Goal: Task Accomplishment & Management: Manage account settings

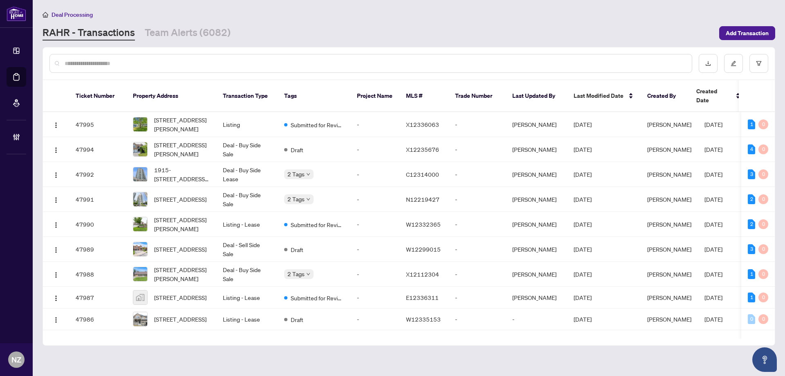
click at [92, 62] on input "text" at bounding box center [375, 63] width 621 height 9
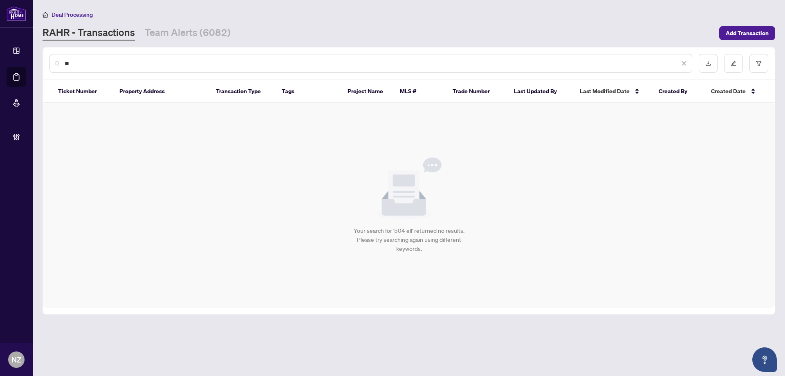
type input "*"
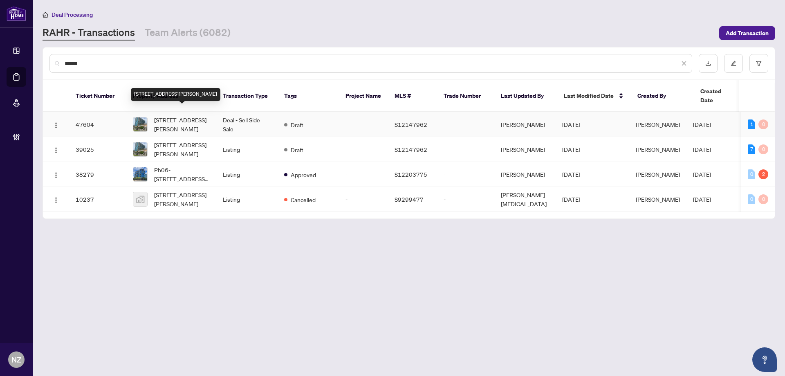
type input "******"
click at [176, 116] on span "[STREET_ADDRESS][PERSON_NAME]" at bounding box center [182, 124] width 56 height 18
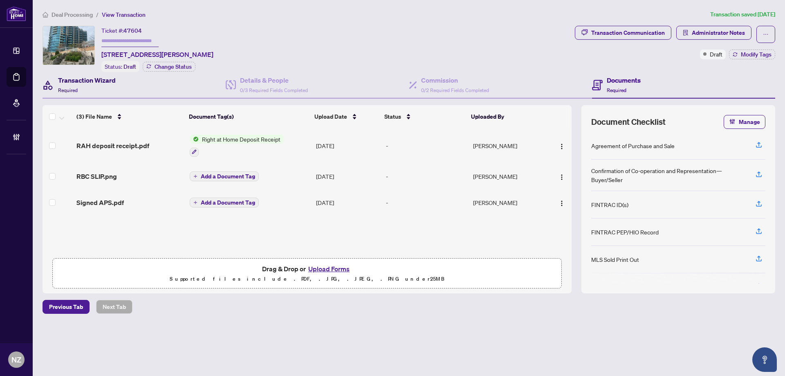
click at [68, 89] on span "Required" at bounding box center [68, 90] width 20 height 6
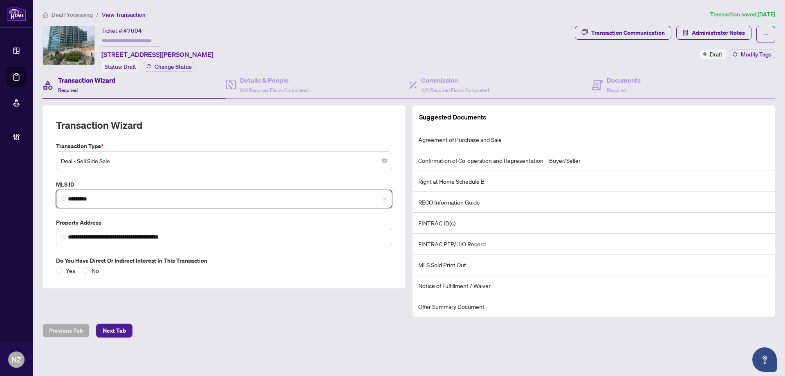
drag, startPoint x: 96, startPoint y: 195, endPoint x: 53, endPoint y: 194, distance: 42.9
click at [53, 194] on div "MLS ID S12147962 *********" at bounding box center [224, 194] width 343 height 28
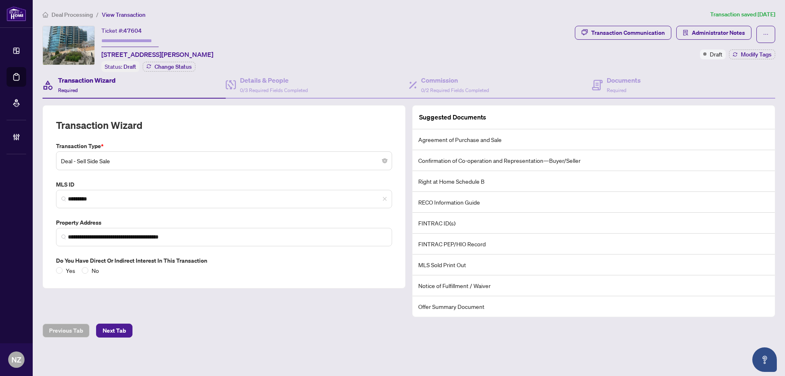
click at [73, 15] on span "Deal Processing" at bounding box center [72, 14] width 41 height 7
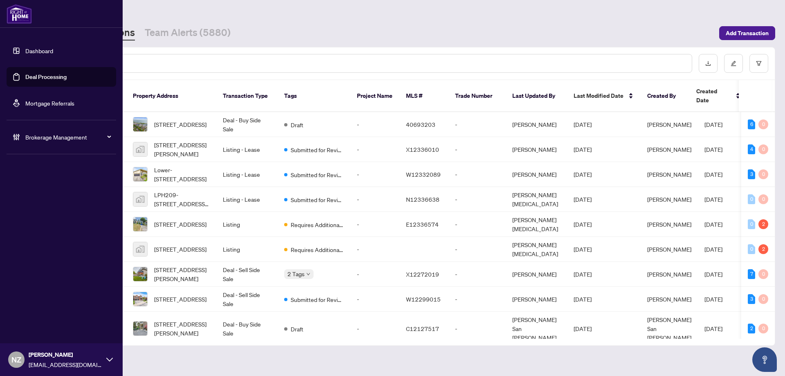
click at [41, 141] on span "Brokerage Management" at bounding box center [67, 136] width 85 height 9
click at [53, 200] on link "Manage Agents" at bounding box center [37, 195] width 40 height 7
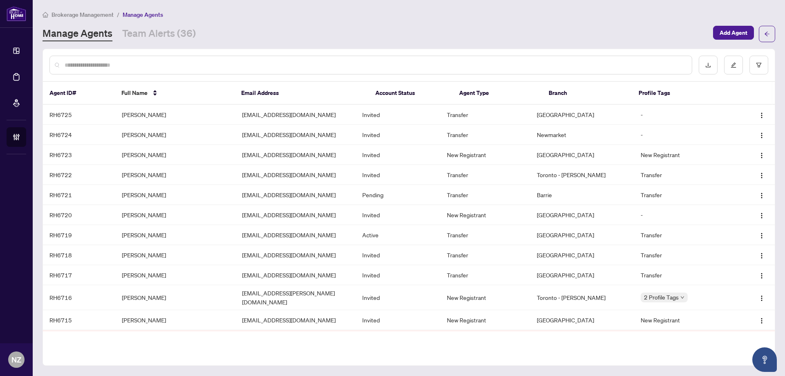
click at [92, 69] on div at bounding box center [370, 65] width 643 height 19
click at [95, 59] on div at bounding box center [370, 65] width 643 height 19
click at [101, 68] on input "text" at bounding box center [375, 65] width 621 height 9
type input "*"
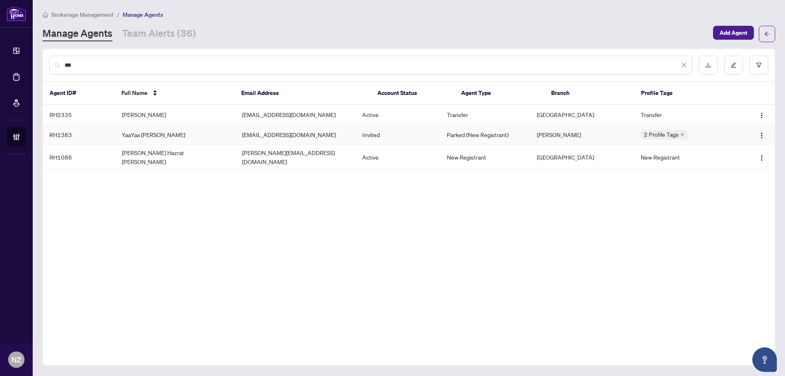
type input "***"
click at [147, 133] on td "YaaYaa [PERSON_NAME]" at bounding box center [175, 135] width 120 height 20
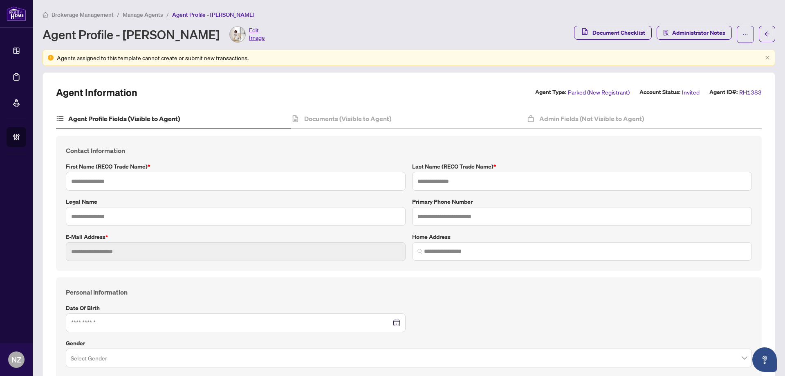
click at [53, 12] on span "Brokerage Management" at bounding box center [83, 14] width 62 height 7
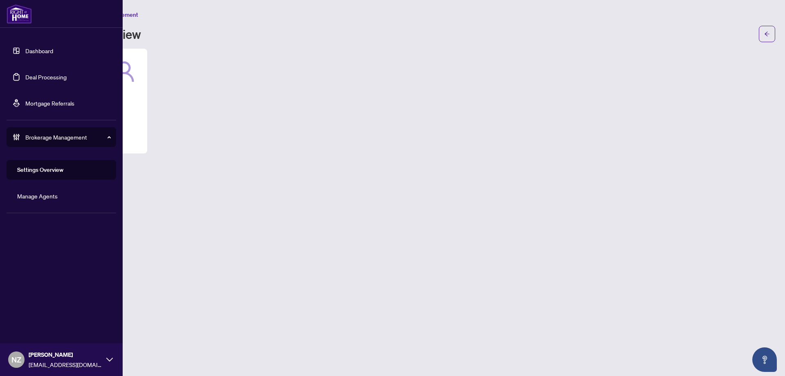
click at [46, 77] on link "Deal Processing" at bounding box center [45, 76] width 41 height 7
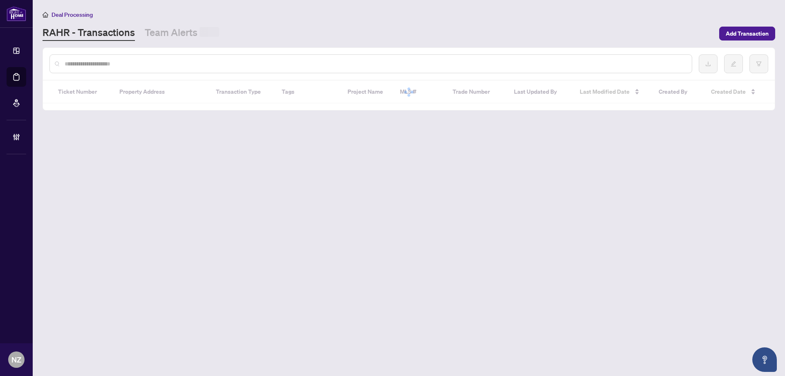
click at [132, 63] on input "text" at bounding box center [375, 63] width 621 height 9
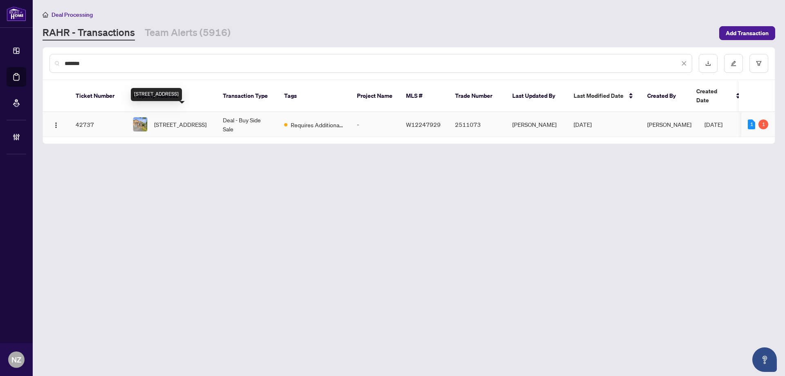
type input "*******"
click at [186, 120] on span "[STREET_ADDRESS]" at bounding box center [180, 124] width 52 height 9
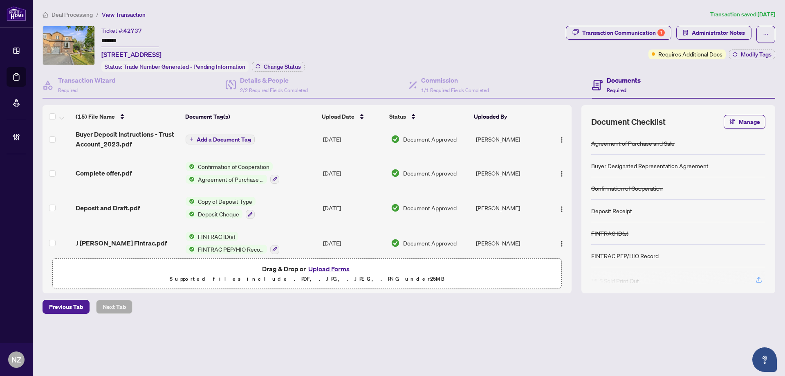
scroll to position [286, 0]
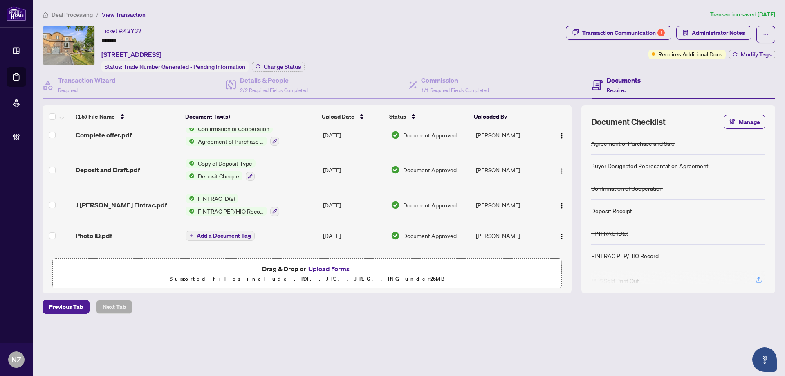
click at [68, 18] on li "Deal Processing" at bounding box center [68, 14] width 50 height 9
drag, startPoint x: 73, startPoint y: 15, endPoint x: 159, endPoint y: 41, distance: 89.4
click at [73, 15] on span "Deal Processing" at bounding box center [72, 14] width 41 height 7
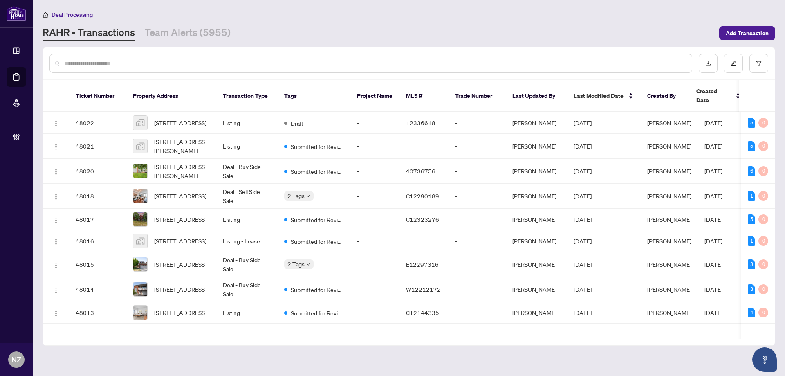
click at [110, 63] on input "text" at bounding box center [375, 63] width 621 height 9
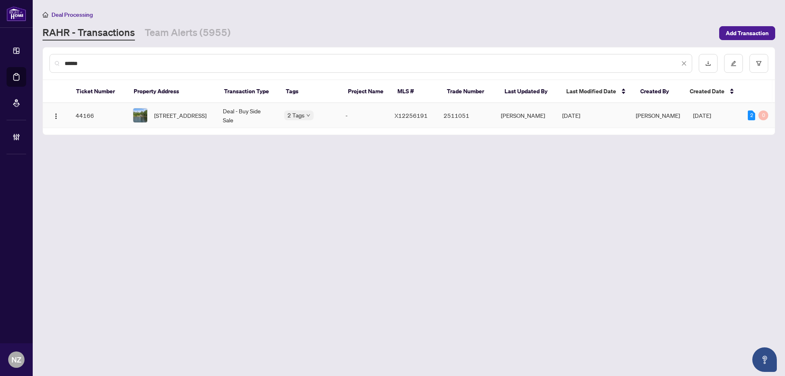
type input "******"
click at [178, 114] on span "[STREET_ADDRESS]" at bounding box center [180, 115] width 52 height 9
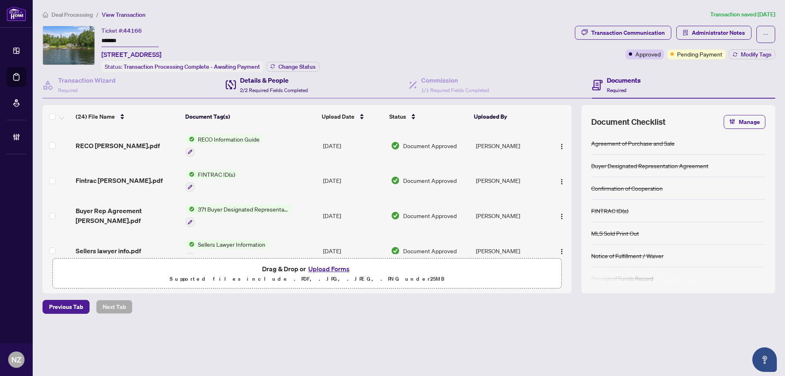
click at [270, 88] on span "2/2 Required Fields Completed" at bounding box center [274, 90] width 68 height 6
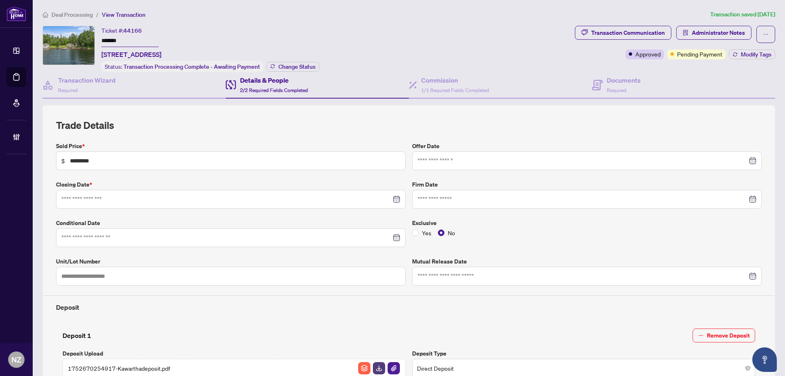
type input "**********"
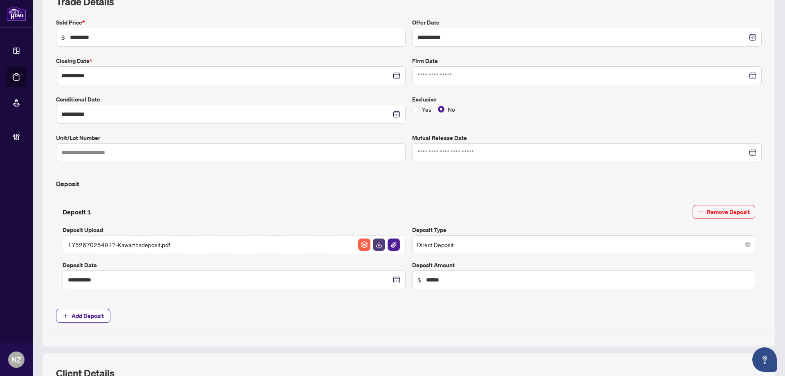
scroll to position [123, 0]
click at [150, 245] on span "1752670254917-Kawarthadeposit.pdf" at bounding box center [119, 245] width 102 height 9
click at [375, 243] on img "button" at bounding box center [379, 245] width 12 height 12
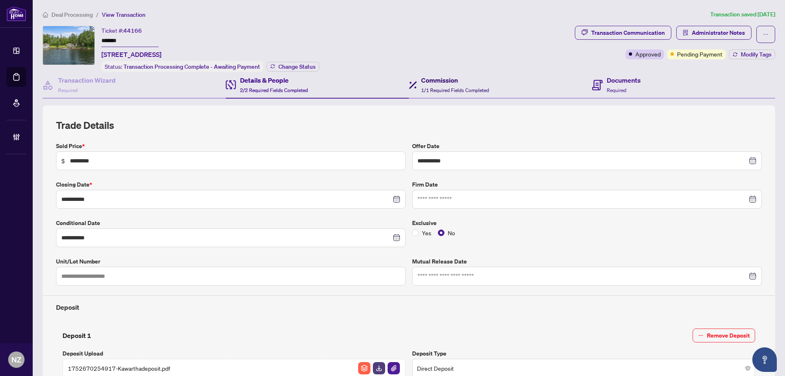
drag, startPoint x: 438, startPoint y: 80, endPoint x: 614, endPoint y: 84, distance: 175.9
click at [438, 80] on h4 "Commission" at bounding box center [455, 80] width 68 height 10
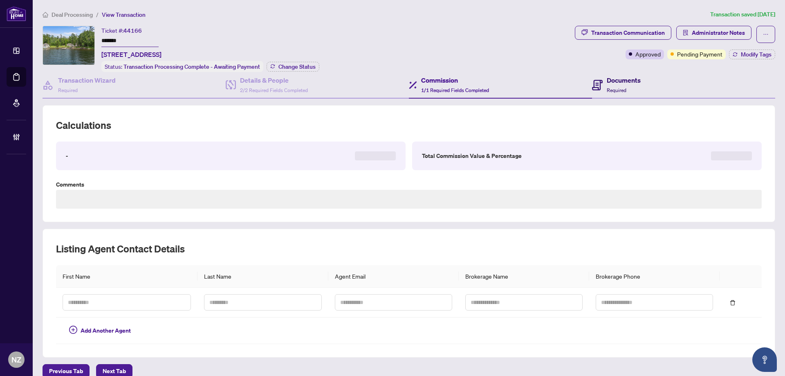
click at [617, 84] on div "Documents Required" at bounding box center [624, 84] width 34 height 19
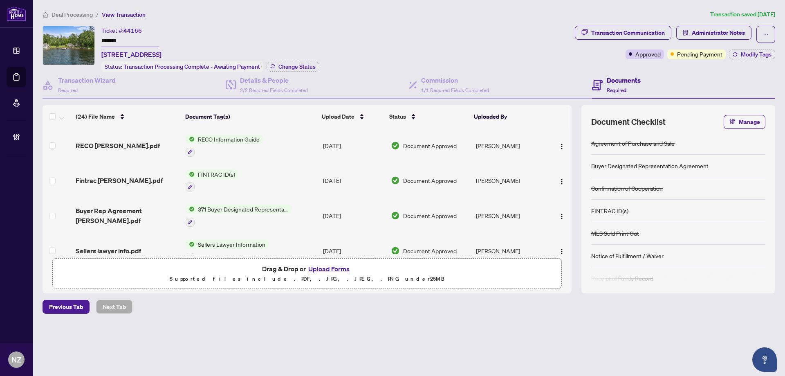
click at [616, 80] on h4 "Documents" at bounding box center [624, 80] width 34 height 10
click at [453, 80] on h4 "Commission" at bounding box center [455, 80] width 68 height 10
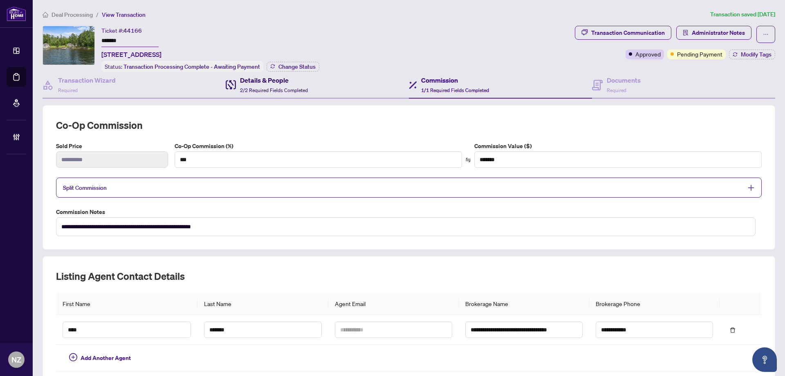
click at [278, 92] on span "2/2 Required Fields Completed" at bounding box center [274, 90] width 68 height 6
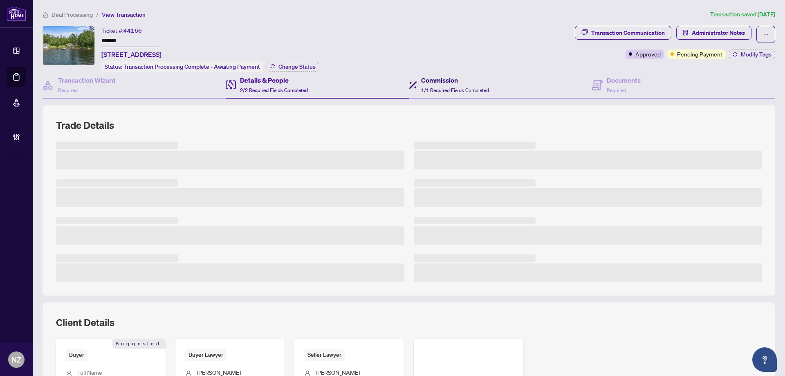
click at [440, 91] on span "1/1 Required Fields Completed" at bounding box center [455, 90] width 68 height 6
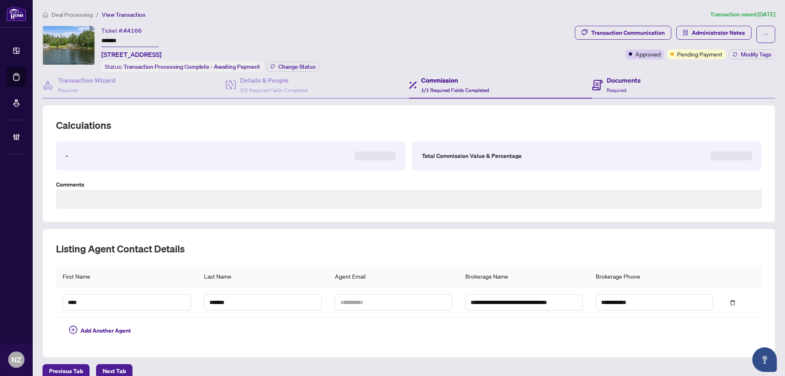
type textarea "**********"
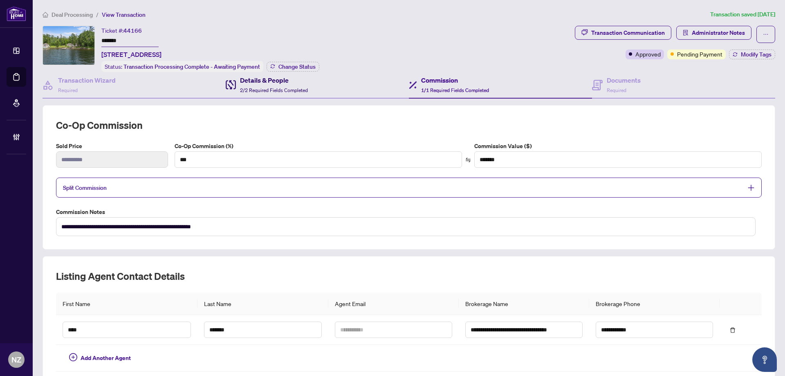
drag, startPoint x: 272, startPoint y: 84, endPoint x: 551, endPoint y: 91, distance: 278.6
click at [273, 84] on div "Details & People 2/2 Required Fields Completed" at bounding box center [274, 84] width 68 height 19
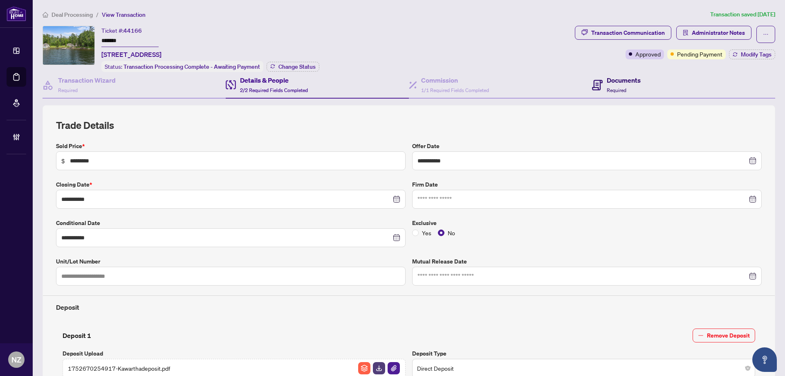
click at [614, 91] on span "Required" at bounding box center [617, 90] width 20 height 6
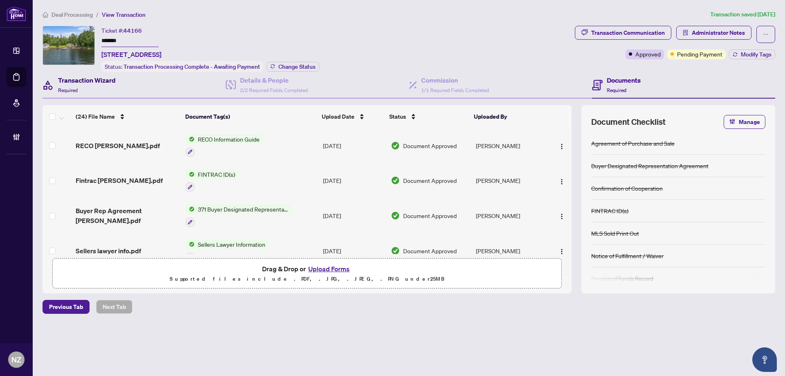
click at [75, 92] on span "Required" at bounding box center [68, 90] width 20 height 6
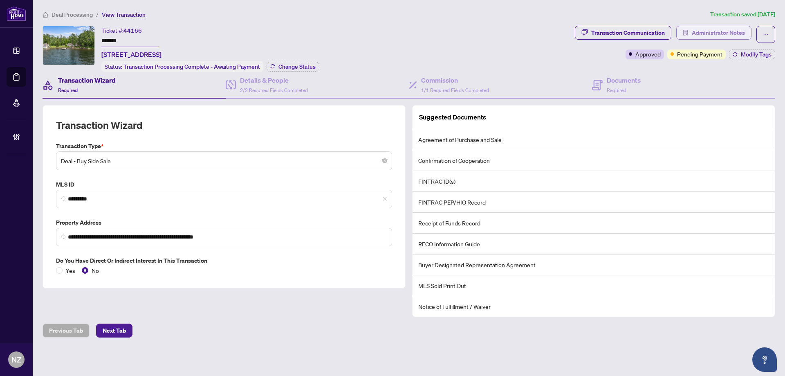
click at [707, 29] on span "Administrator Notes" at bounding box center [718, 32] width 53 height 13
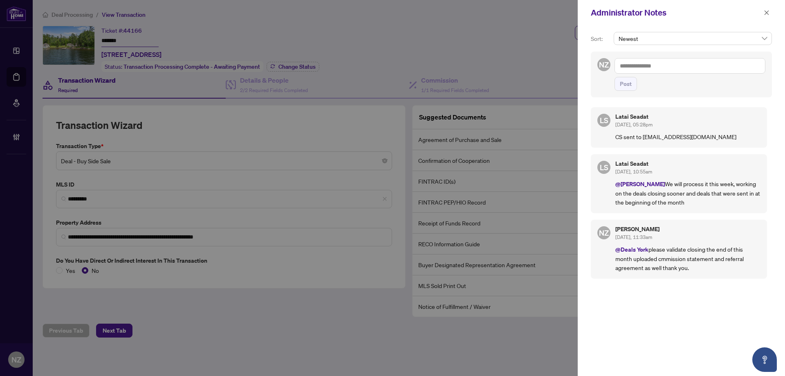
drag, startPoint x: 771, startPoint y: 13, endPoint x: 718, endPoint y: 13, distance: 53.2
click at [771, 13] on button "button" at bounding box center [766, 13] width 11 height 10
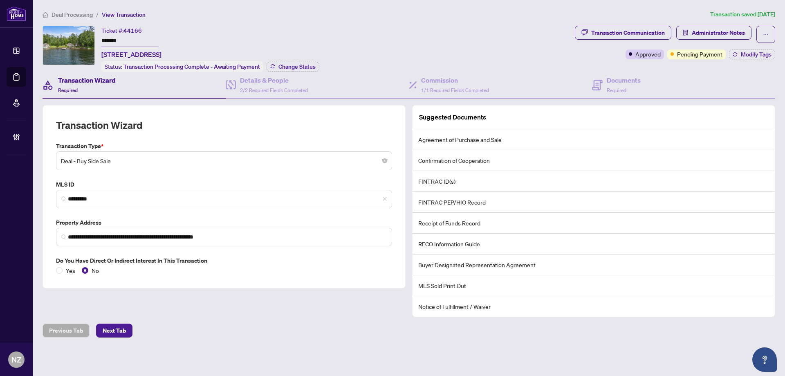
click at [66, 20] on div "**********" at bounding box center [408, 188] width 739 height 356
click at [65, 11] on span "Deal Processing" at bounding box center [72, 14] width 41 height 7
